Goal: Find specific page/section: Find specific page/section

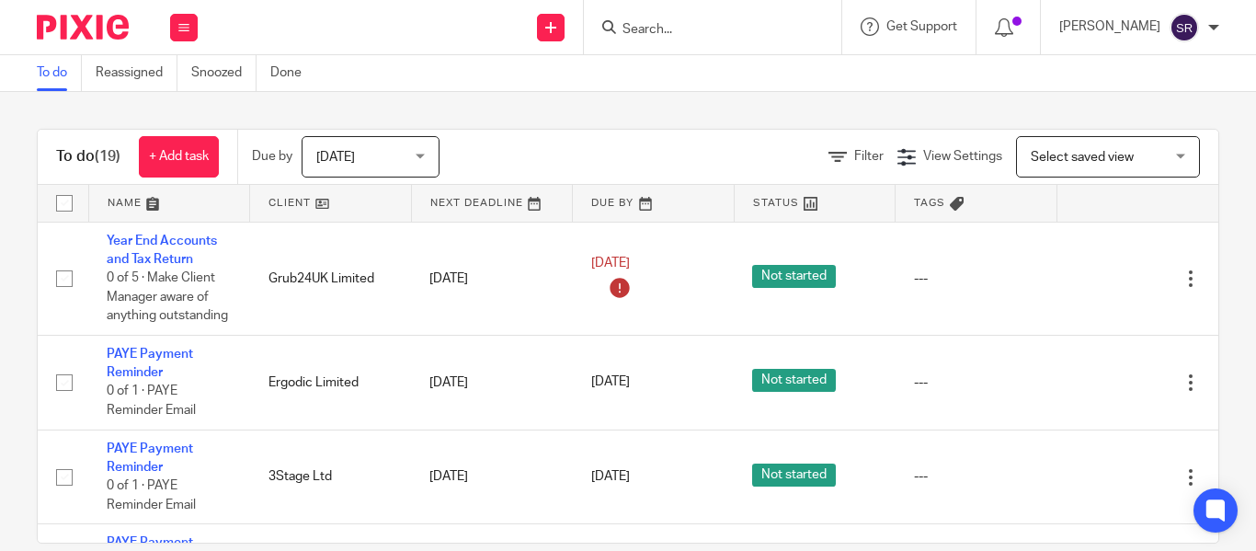
click at [621, 25] on input "Search" at bounding box center [704, 30] width 166 height 17
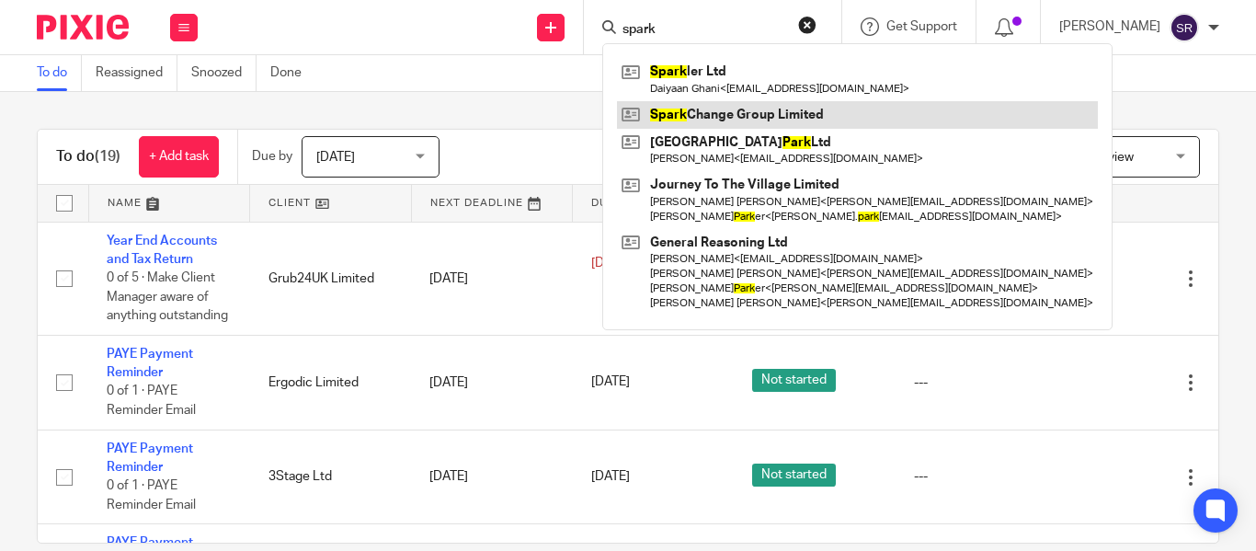
type input "spark"
click at [697, 112] on link at bounding box center [857, 115] width 481 height 28
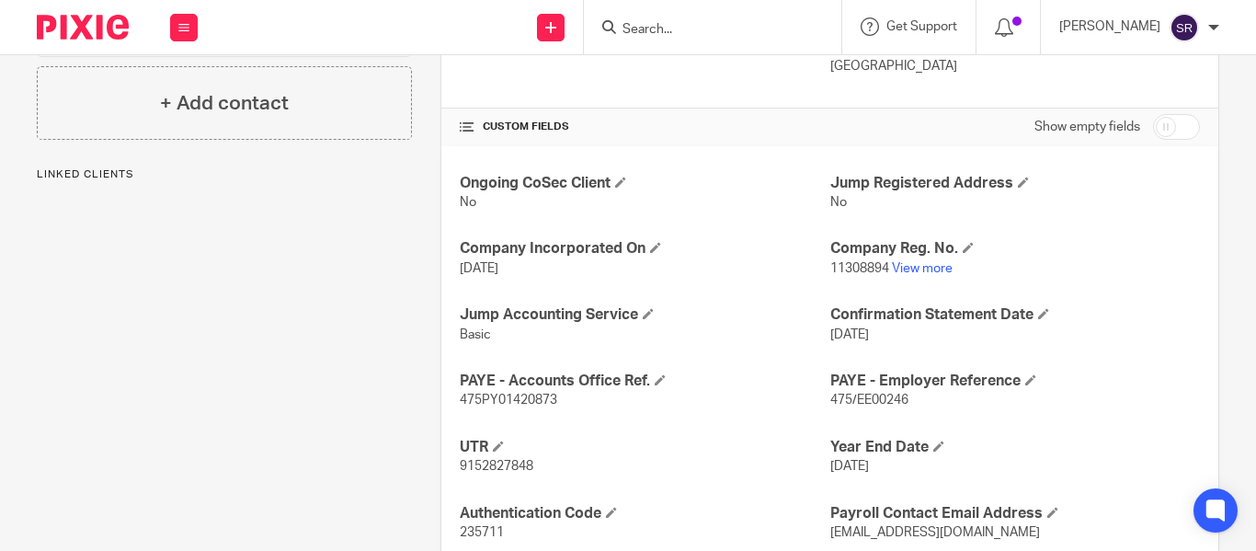
scroll to position [585, 0]
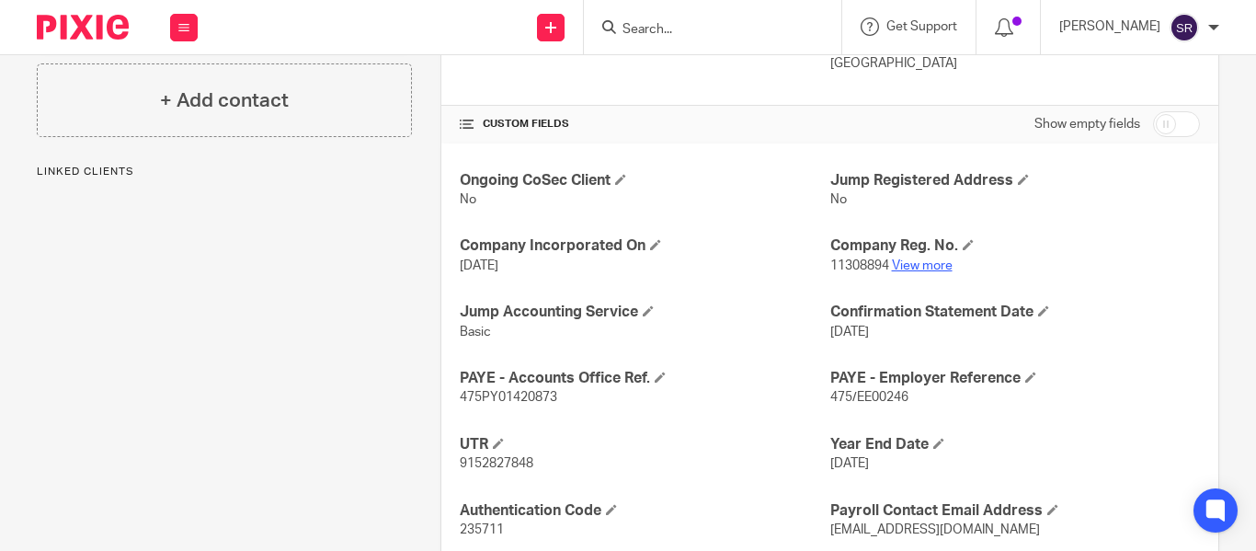
click at [922, 265] on link "View more" at bounding box center [922, 265] width 61 height 13
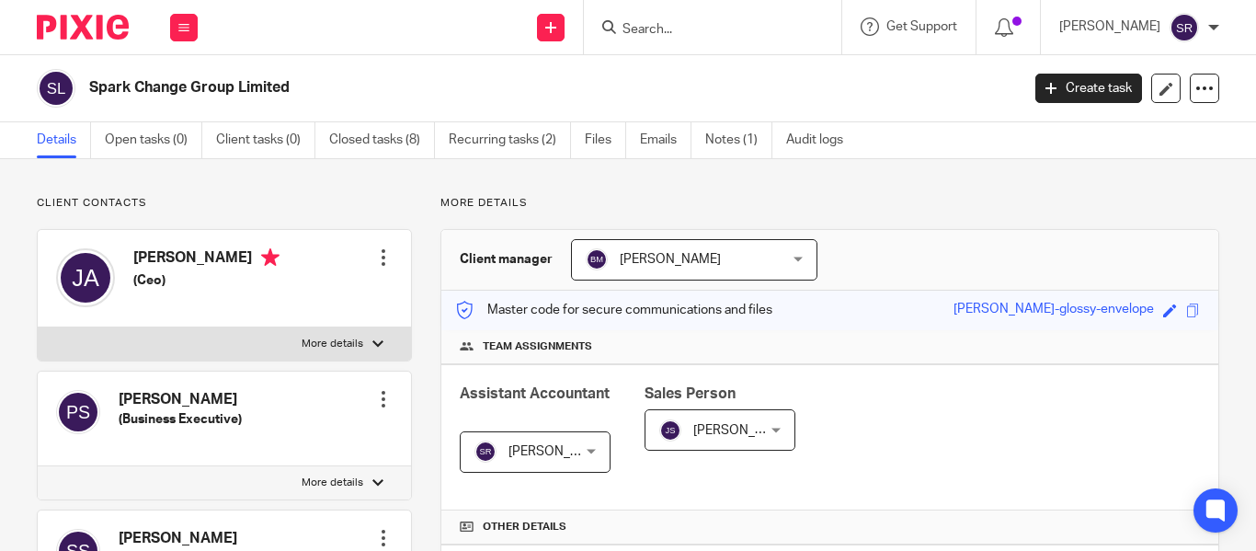
click at [634, 27] on input "Search" at bounding box center [704, 30] width 166 height 17
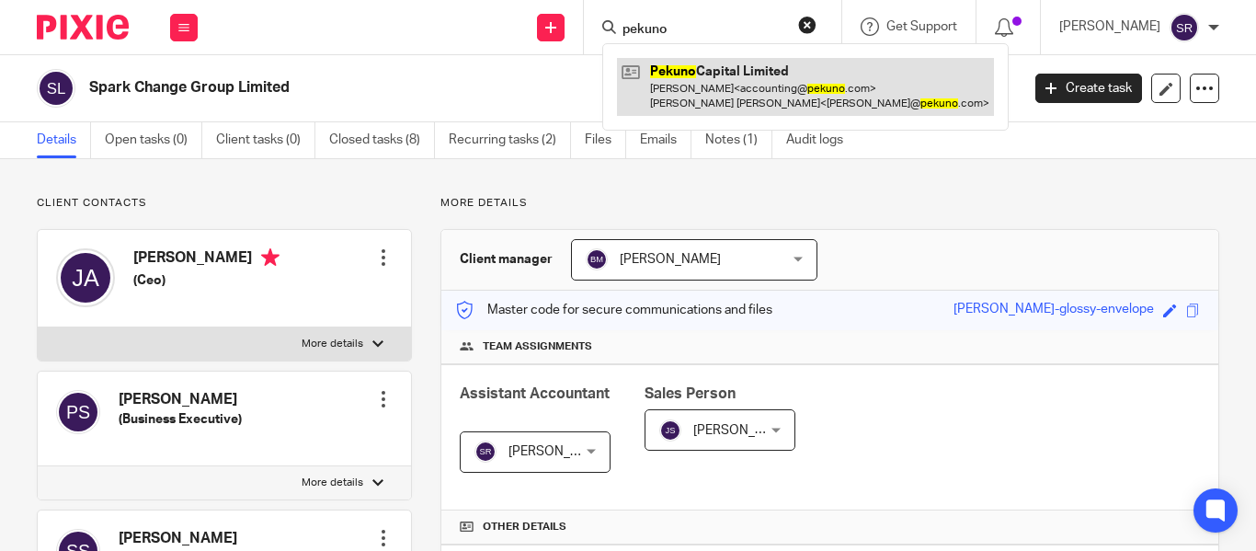
type input "pekuno"
click at [686, 115] on link at bounding box center [805, 86] width 377 height 57
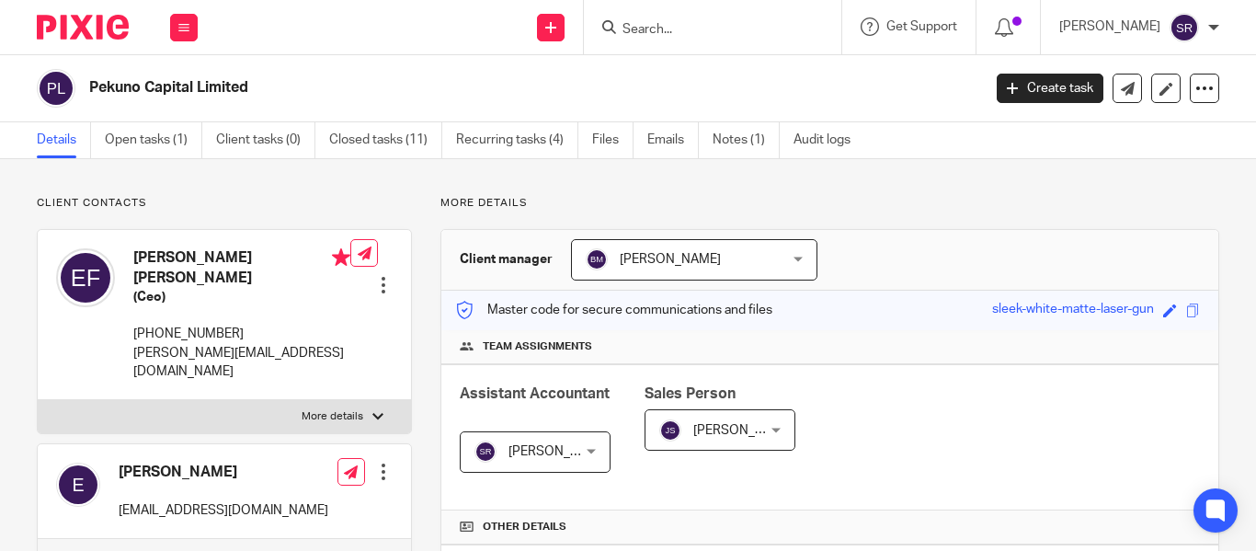
scroll to position [572, 0]
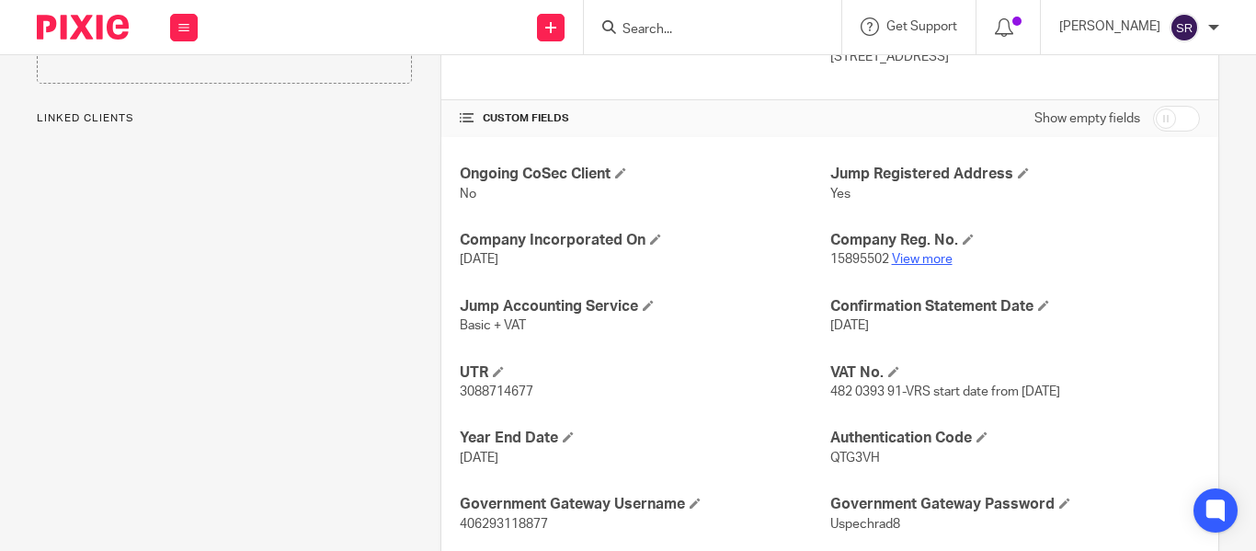
click at [929, 254] on link "View more" at bounding box center [922, 259] width 61 height 13
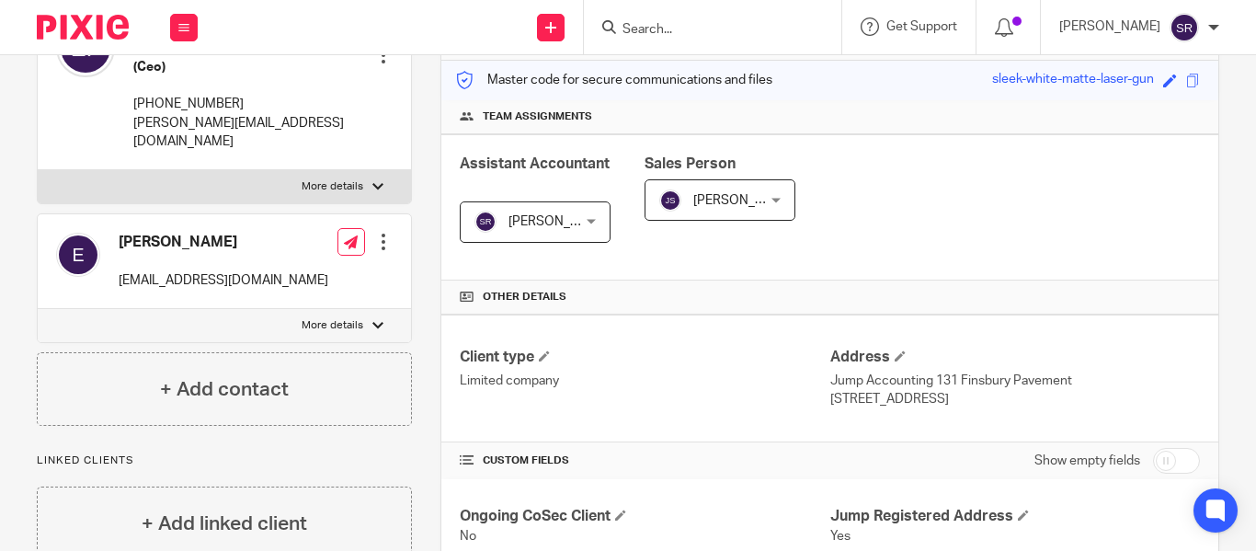
scroll to position [0, 0]
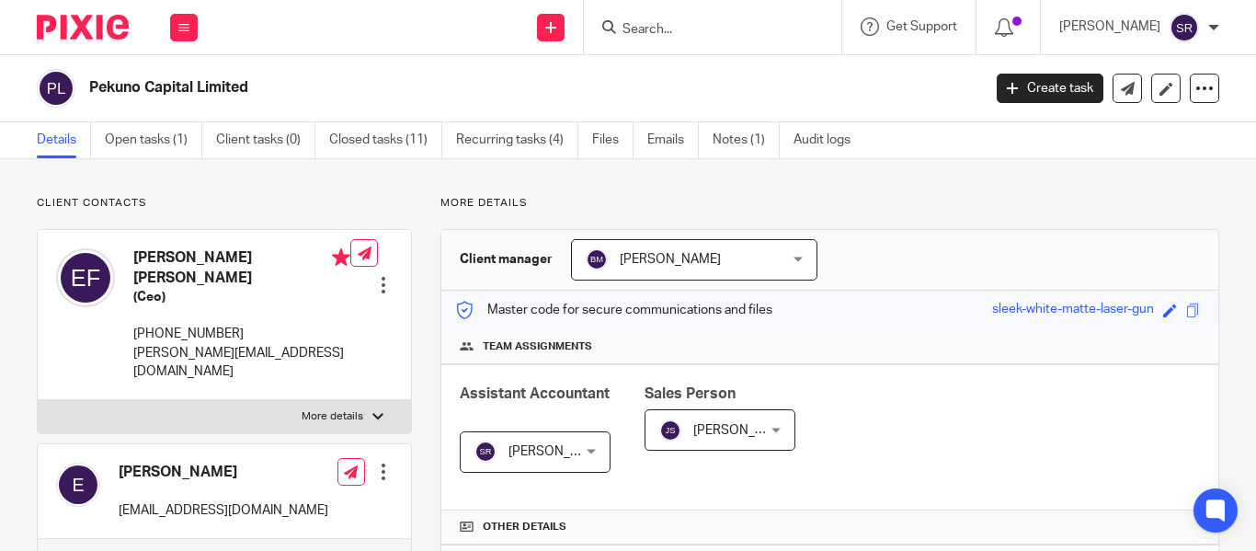
click at [621, 31] on input "Search" at bounding box center [704, 30] width 166 height 17
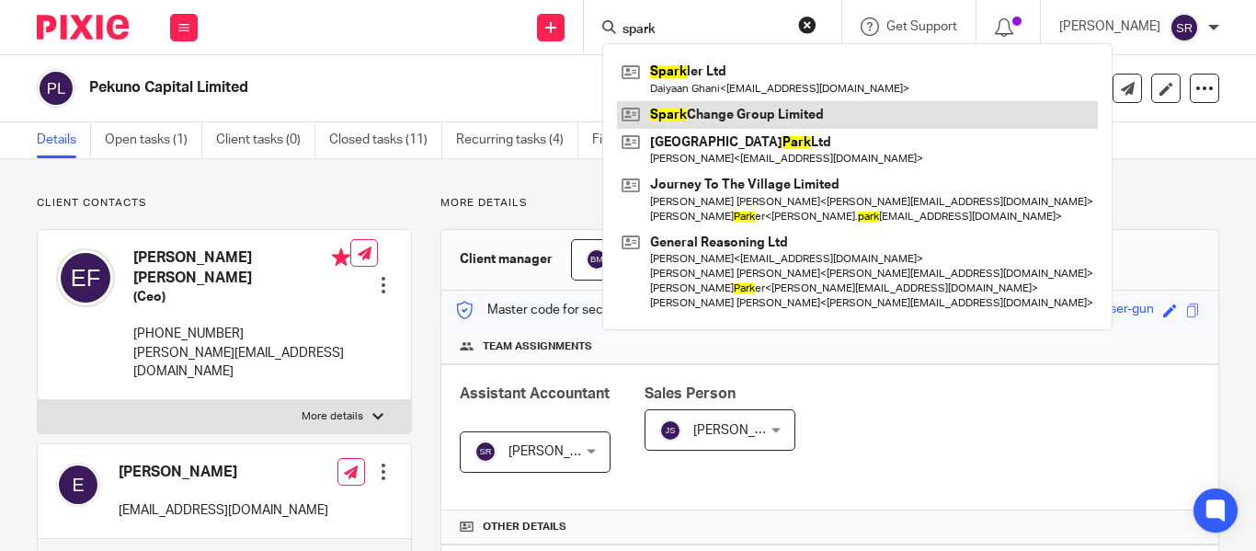
type input "spark"
click at [681, 105] on link at bounding box center [857, 115] width 481 height 28
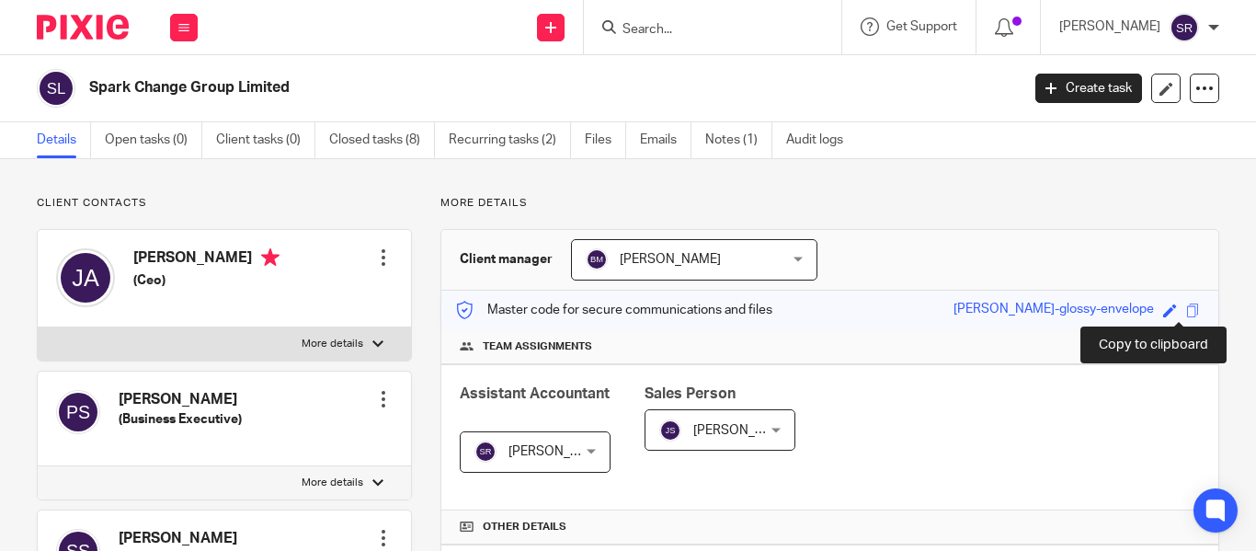
click at [1186, 304] on span at bounding box center [1193, 310] width 14 height 14
click at [621, 30] on input "Search" at bounding box center [704, 30] width 166 height 17
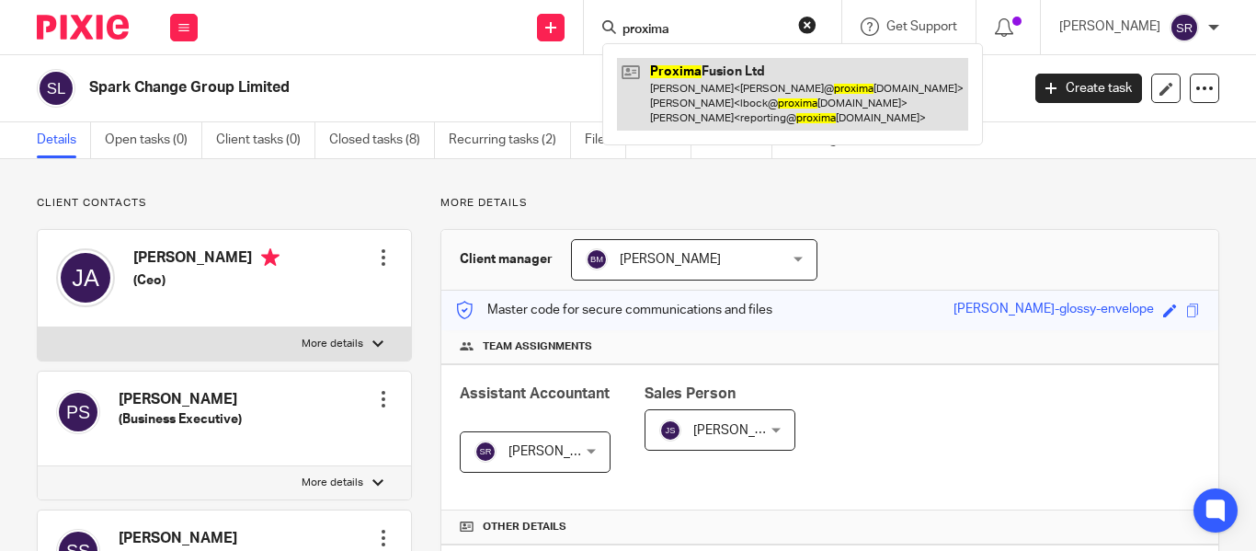
type input "proxima"
click at [709, 82] on link at bounding box center [792, 94] width 351 height 73
